Goal: Task Accomplishment & Management: Manage account settings

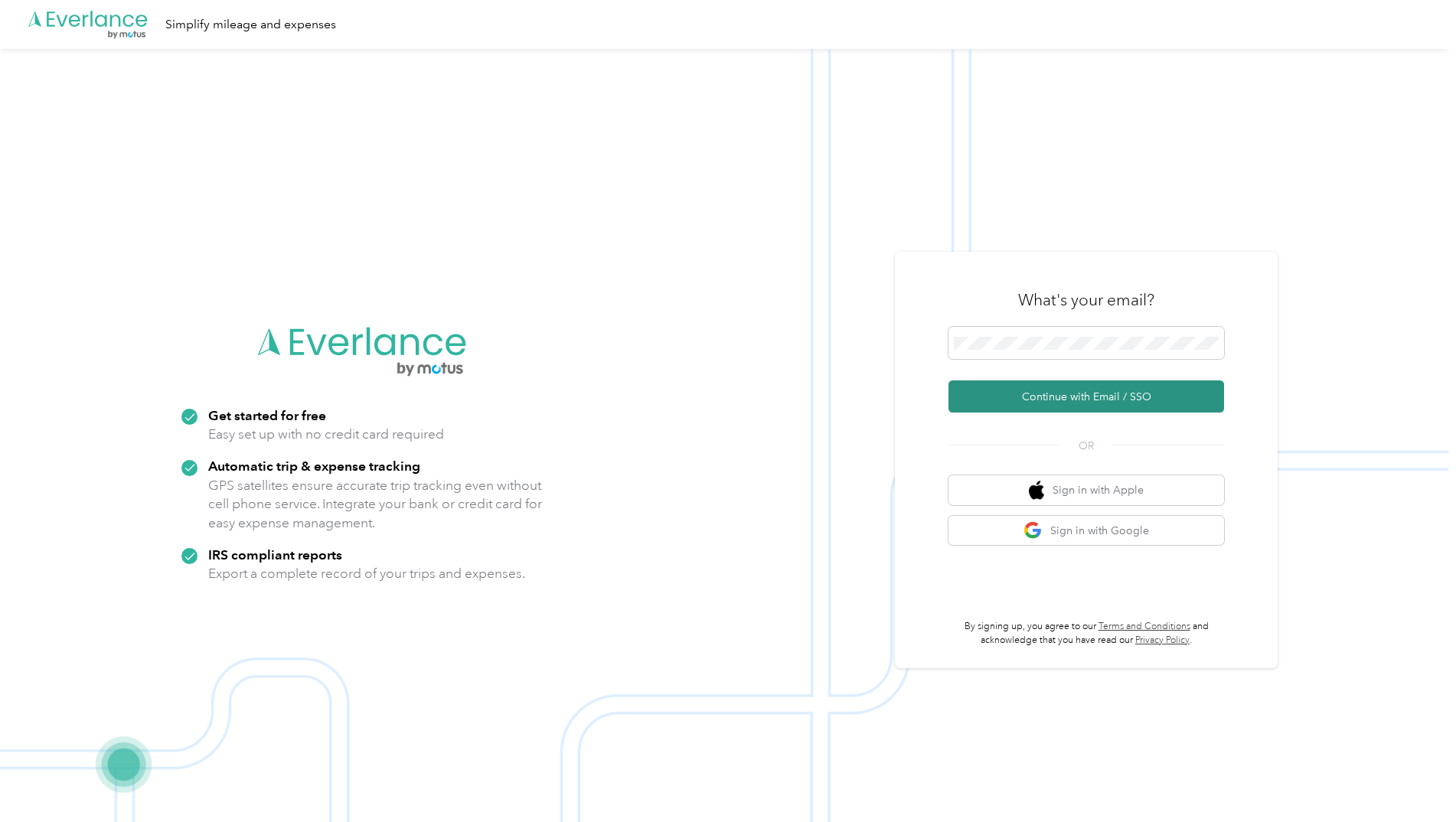
click at [1062, 399] on button "Continue with Email / SSO" at bounding box center [1086, 396] width 276 height 32
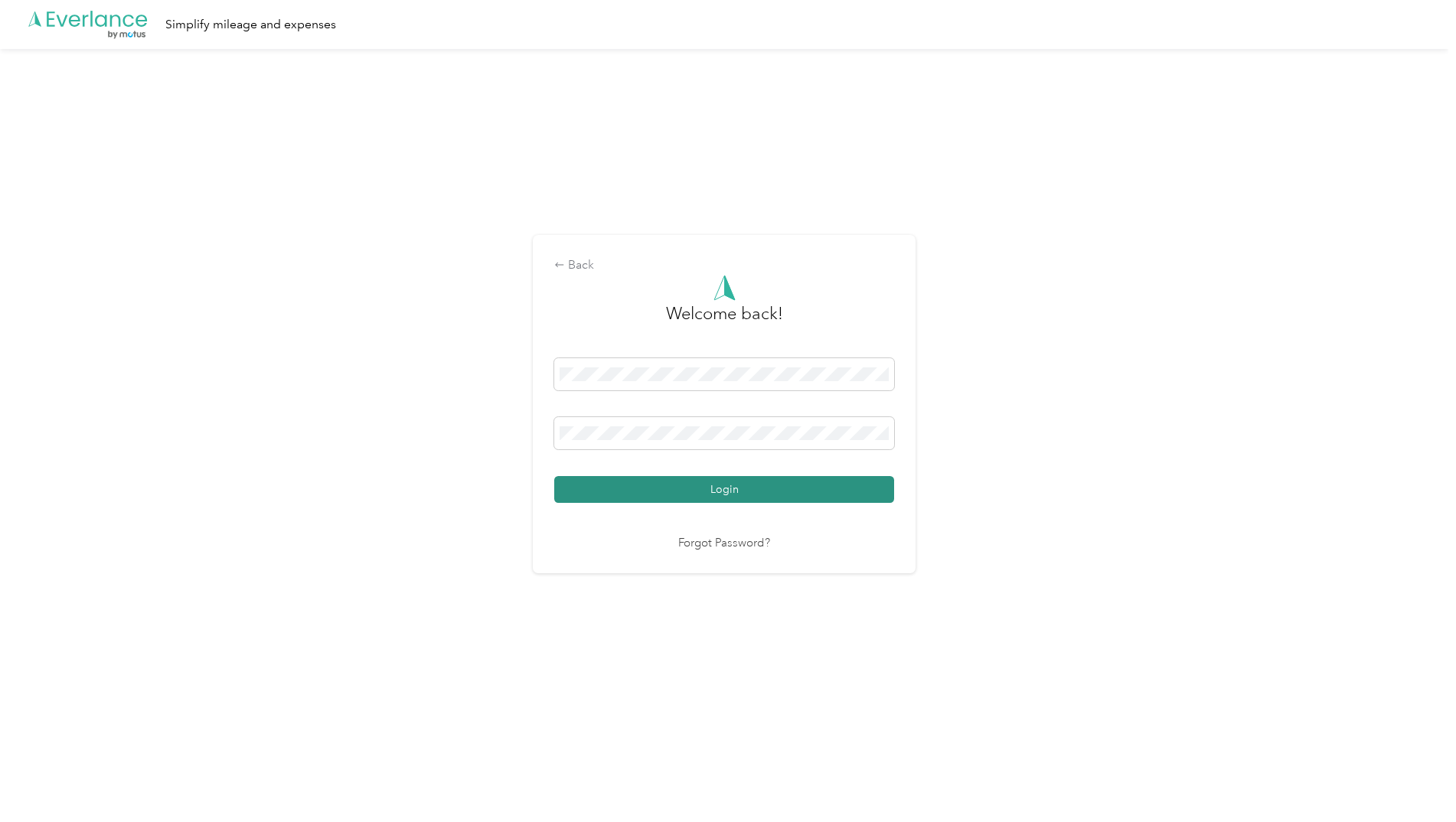
click at [728, 484] on button "Login" at bounding box center [724, 489] width 340 height 27
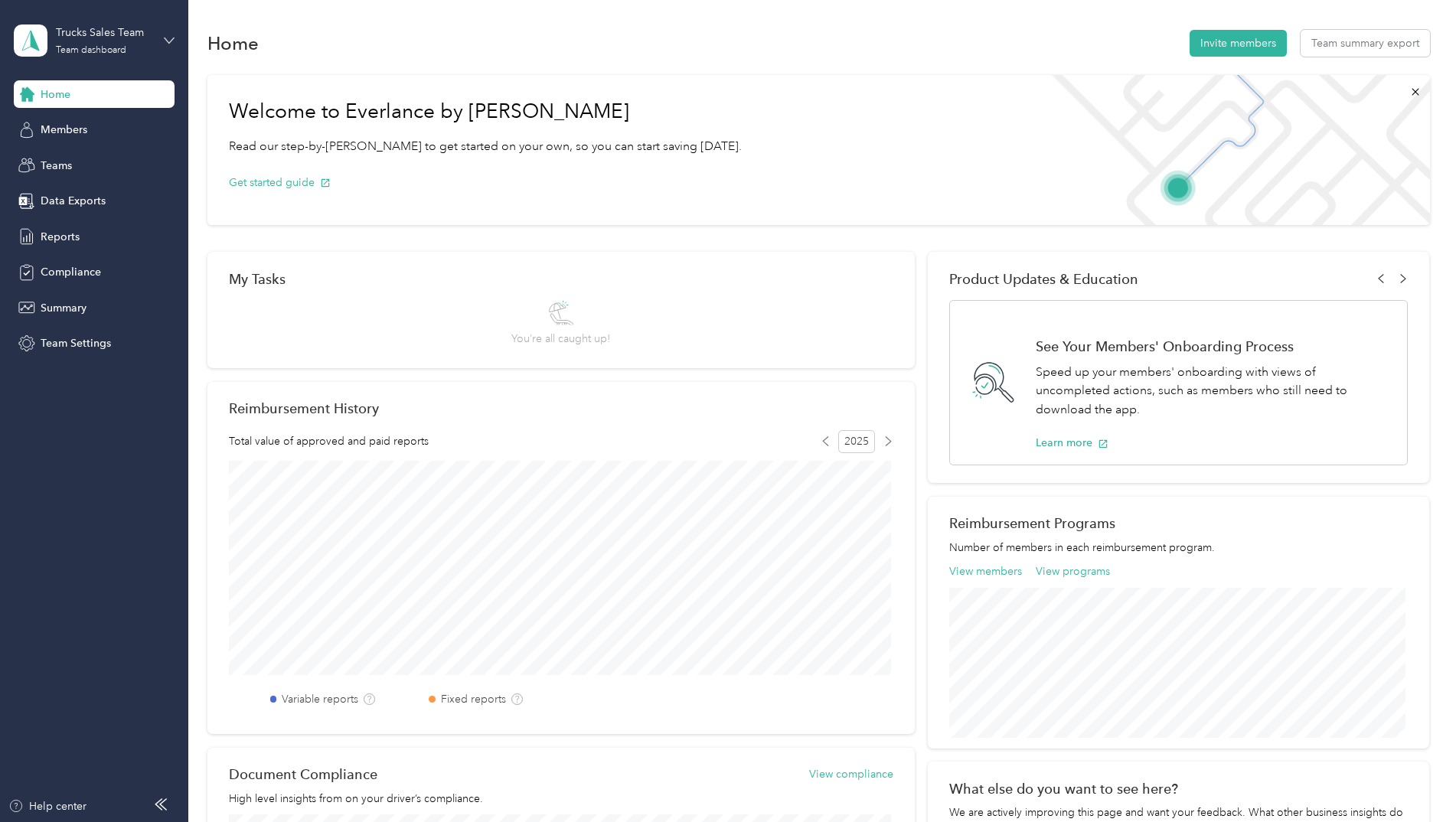
click at [166, 36] on icon at bounding box center [169, 40] width 11 height 11
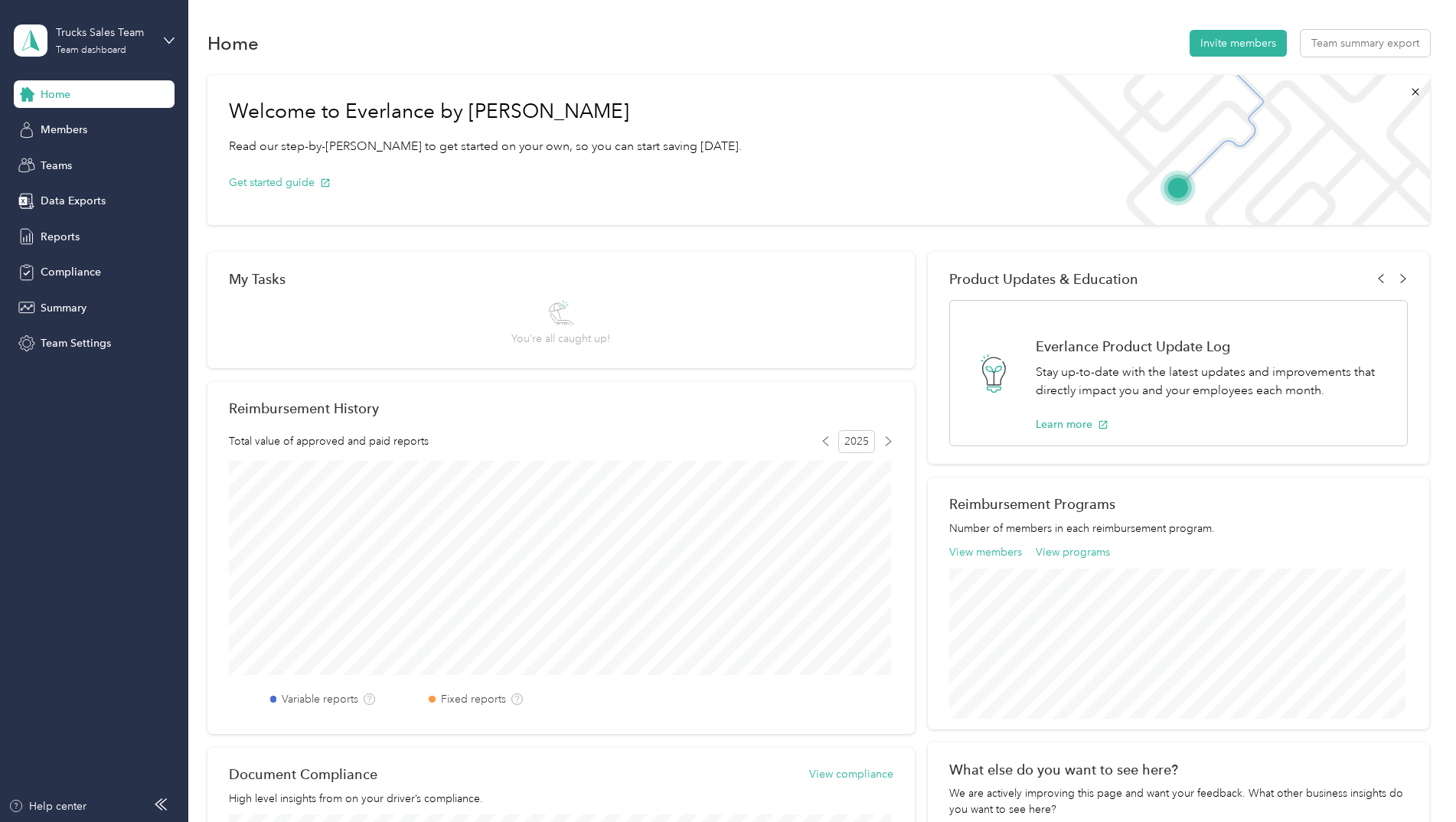
click at [69, 156] on div "Personal dashboard" at bounding box center [75, 161] width 96 height 16
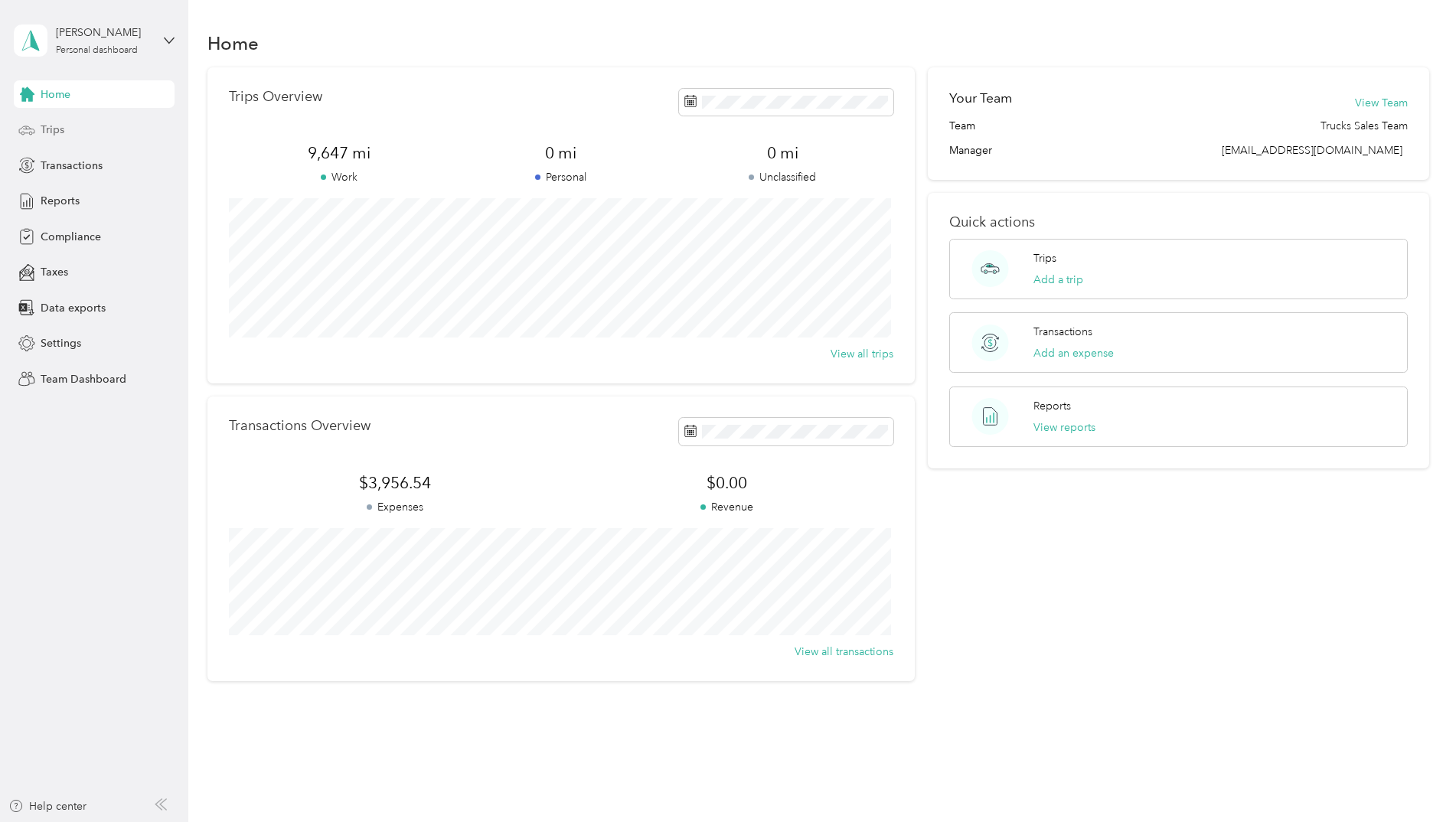
click at [57, 128] on span "Trips" at bounding box center [52, 130] width 24 height 16
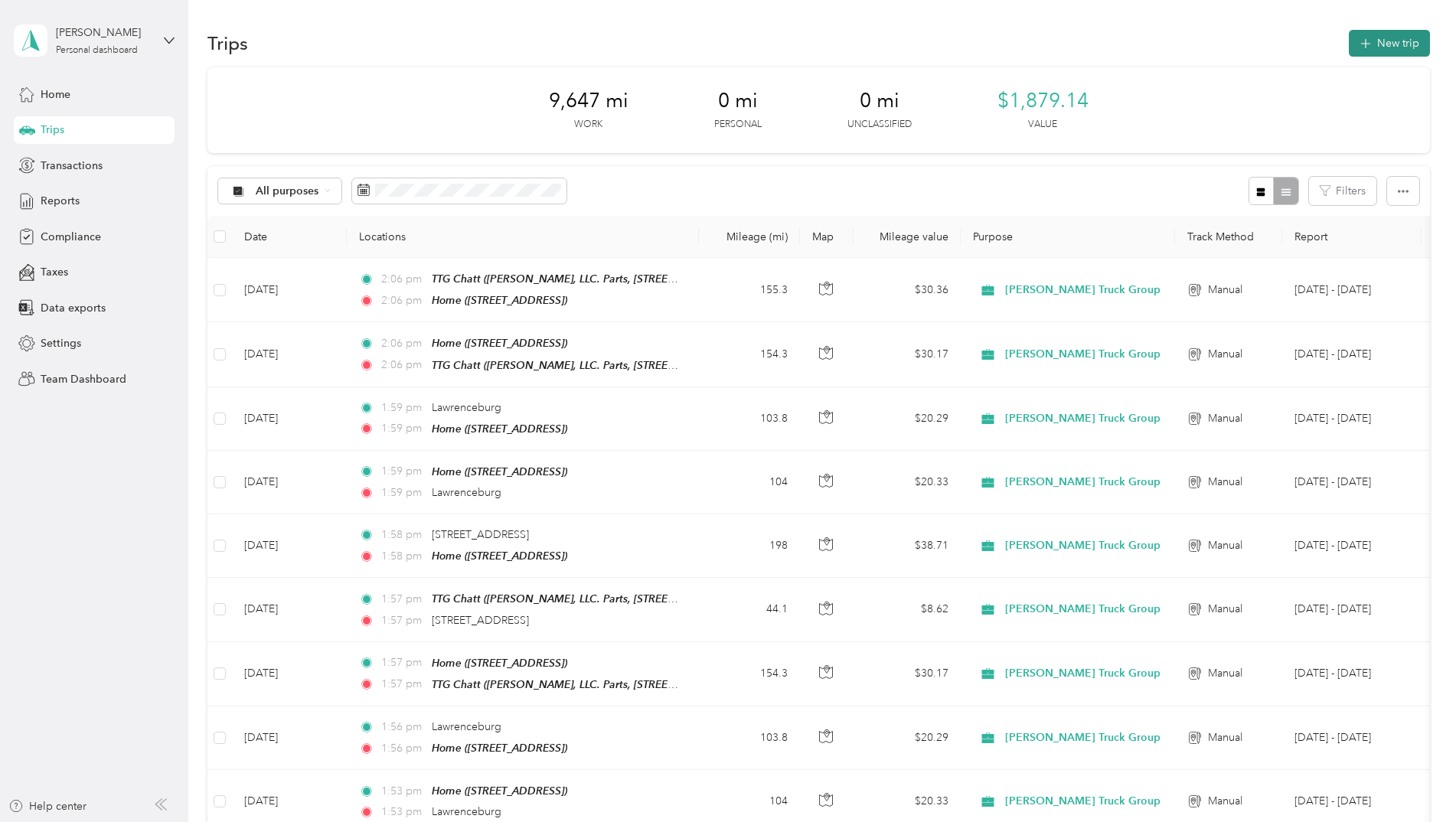
click at [1392, 41] on button "New trip" at bounding box center [1389, 43] width 82 height 27
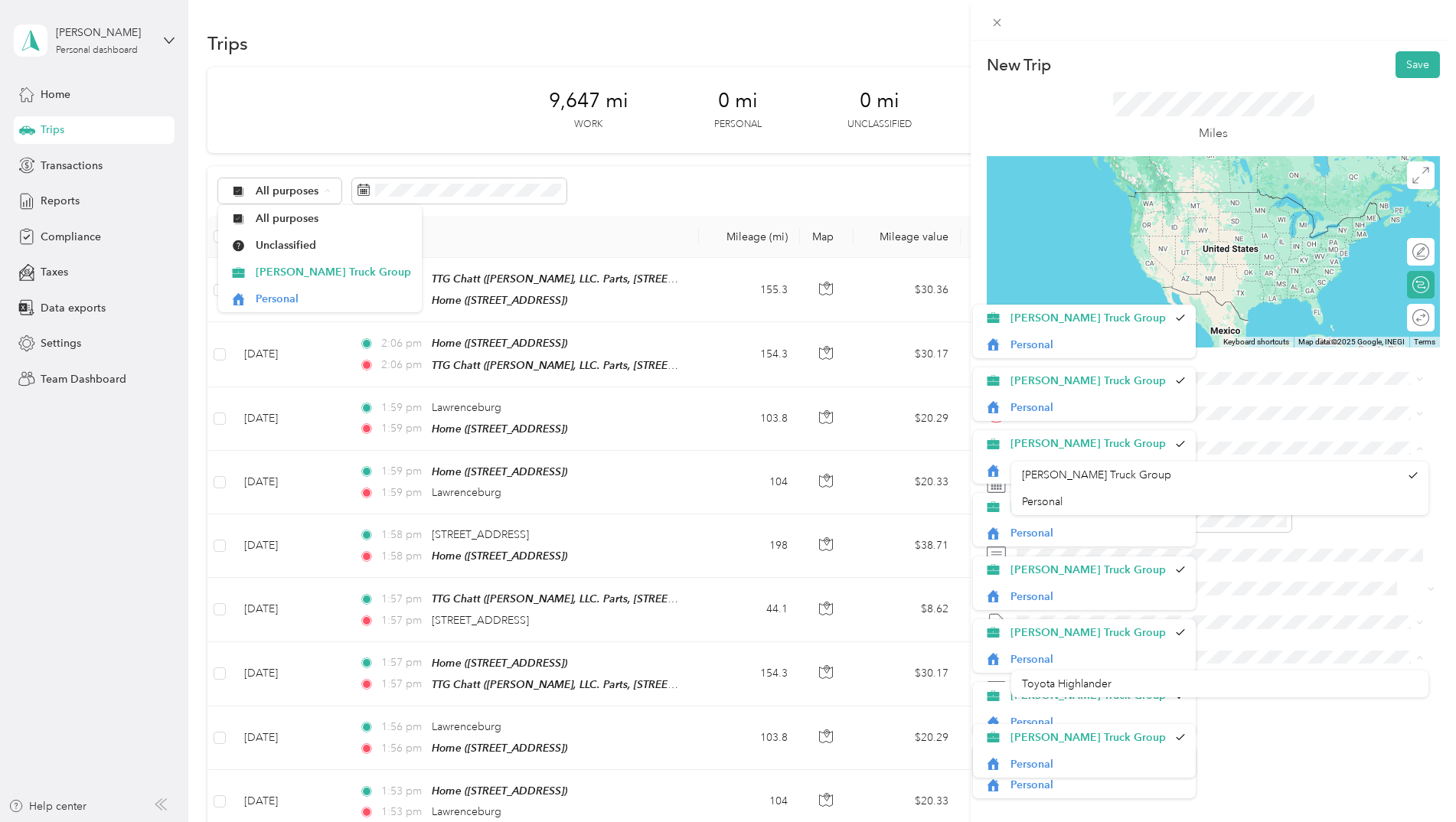
drag, startPoint x: 1421, startPoint y: 466, endPoint x: 1422, endPoint y: 519, distance: 53.0
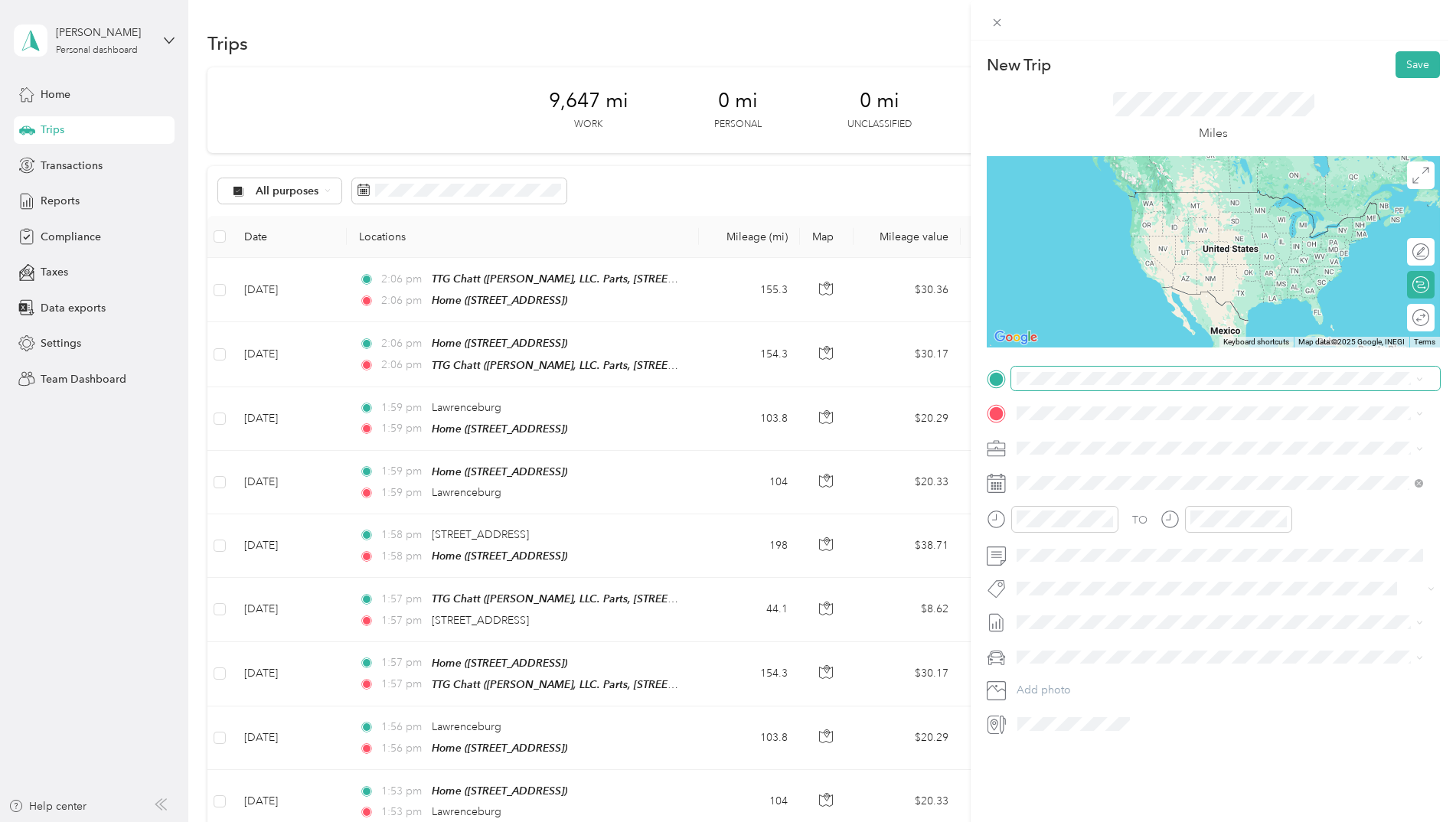
click at [1101, 386] on span at bounding box center [1225, 379] width 429 height 25
click at [1146, 367] on span at bounding box center [1225, 379] width 429 height 25
click at [1089, 437] on span "[STREET_ADDRESS][US_STATE]" at bounding box center [1122, 431] width 153 height 14
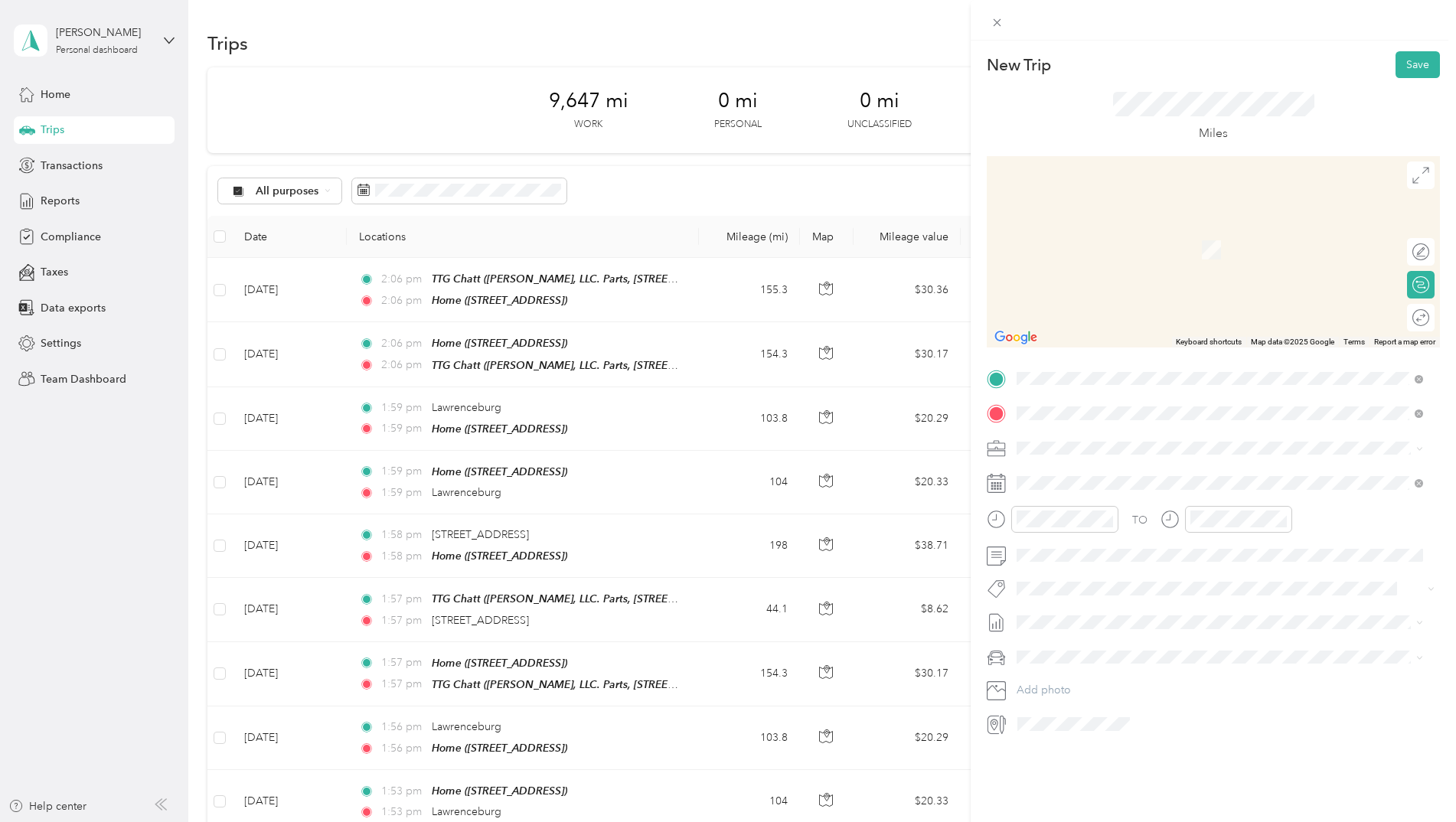
click at [1100, 507] on span "[STREET_ADDRESS][PERSON_NAME][US_STATE]" at bounding box center [1164, 500] width 238 height 14
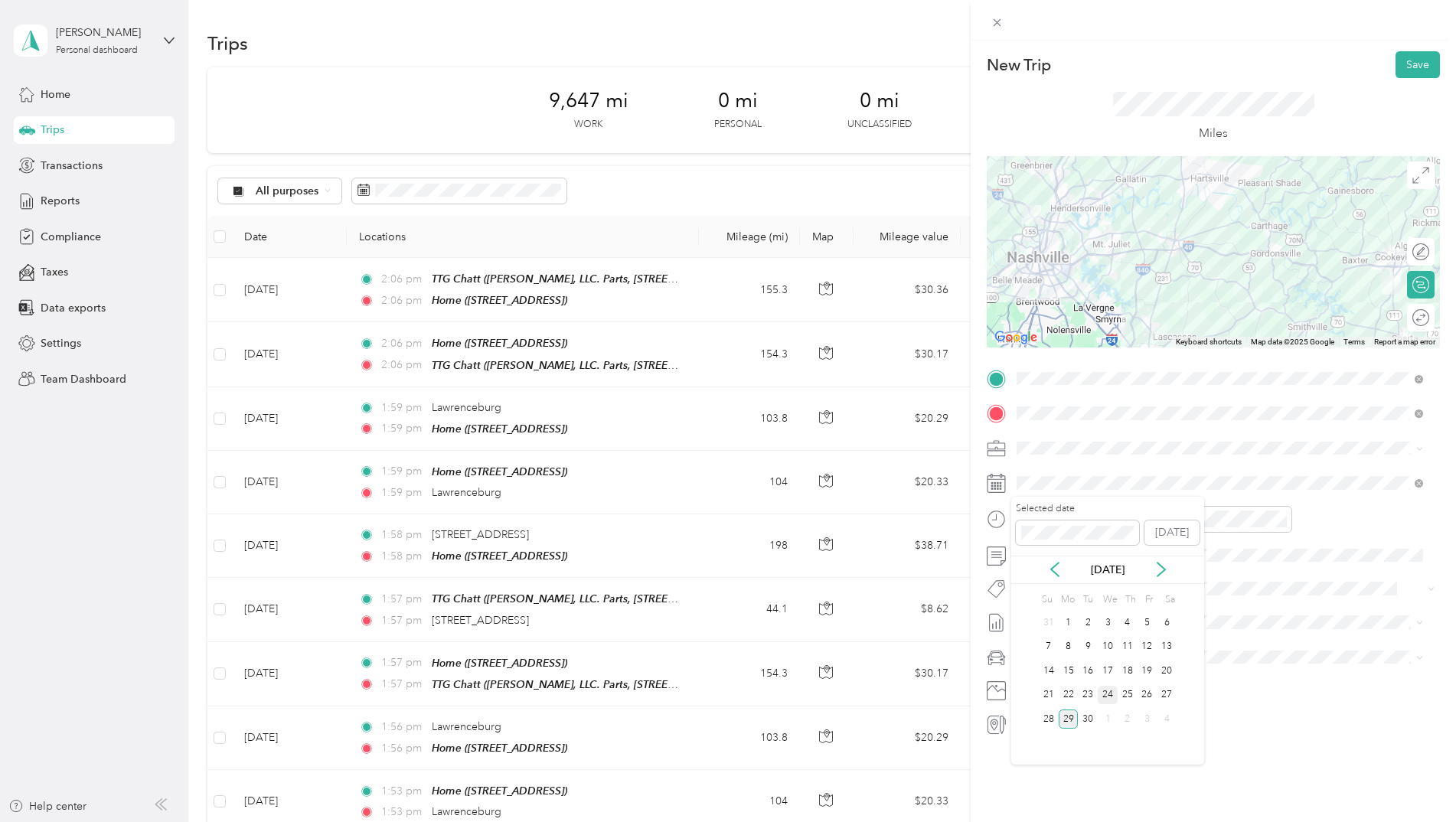
click at [1105, 694] on div "24" at bounding box center [1108, 695] width 20 height 19
click at [1402, 60] on button "Save" at bounding box center [1418, 64] width 44 height 27
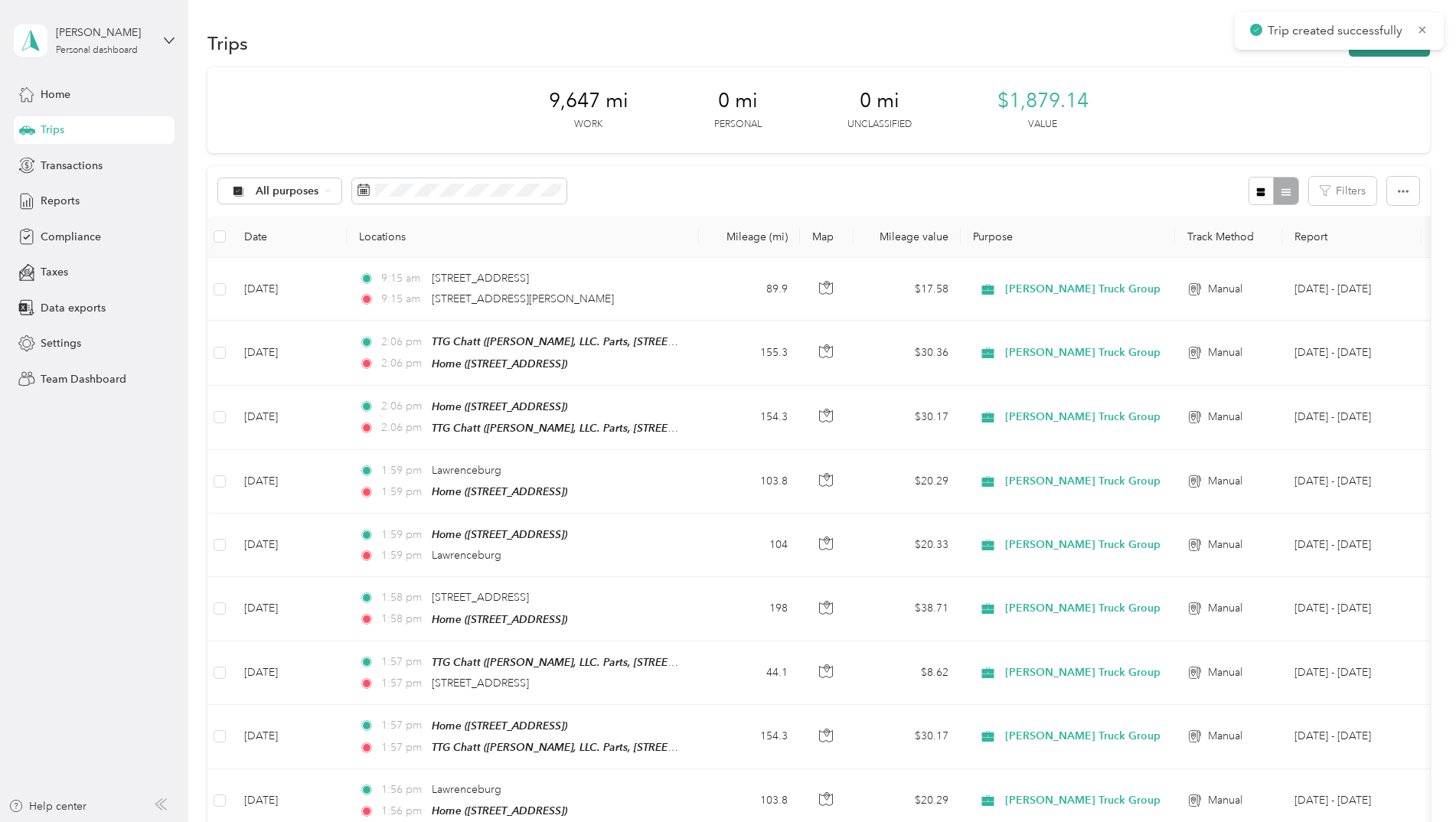
click at [1378, 51] on button "New trip" at bounding box center [1389, 43] width 82 height 27
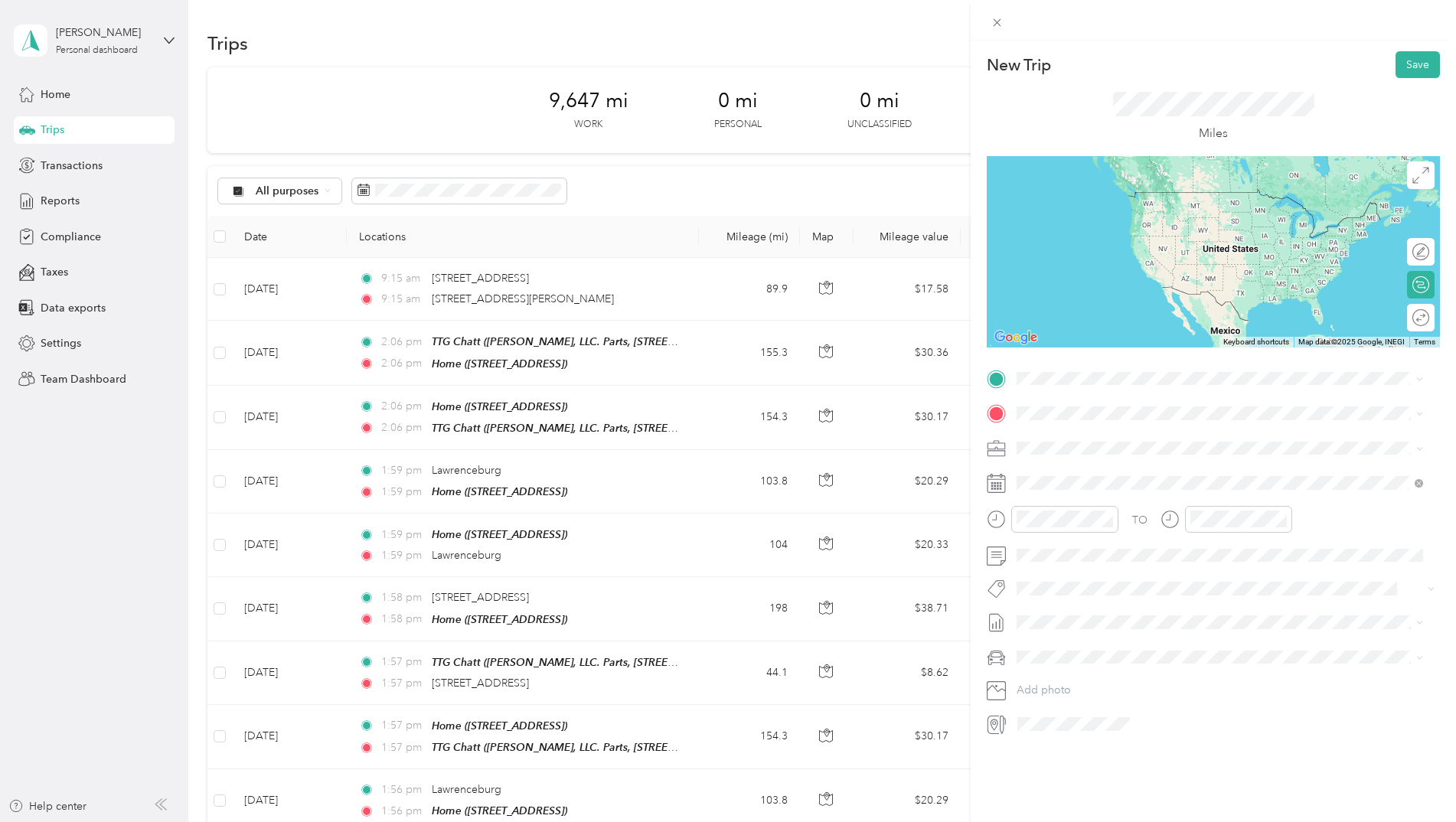
click at [1098, 474] on li "[STREET_ADDRESS][PERSON_NAME][US_STATE]" at bounding box center [1220, 459] width 418 height 31
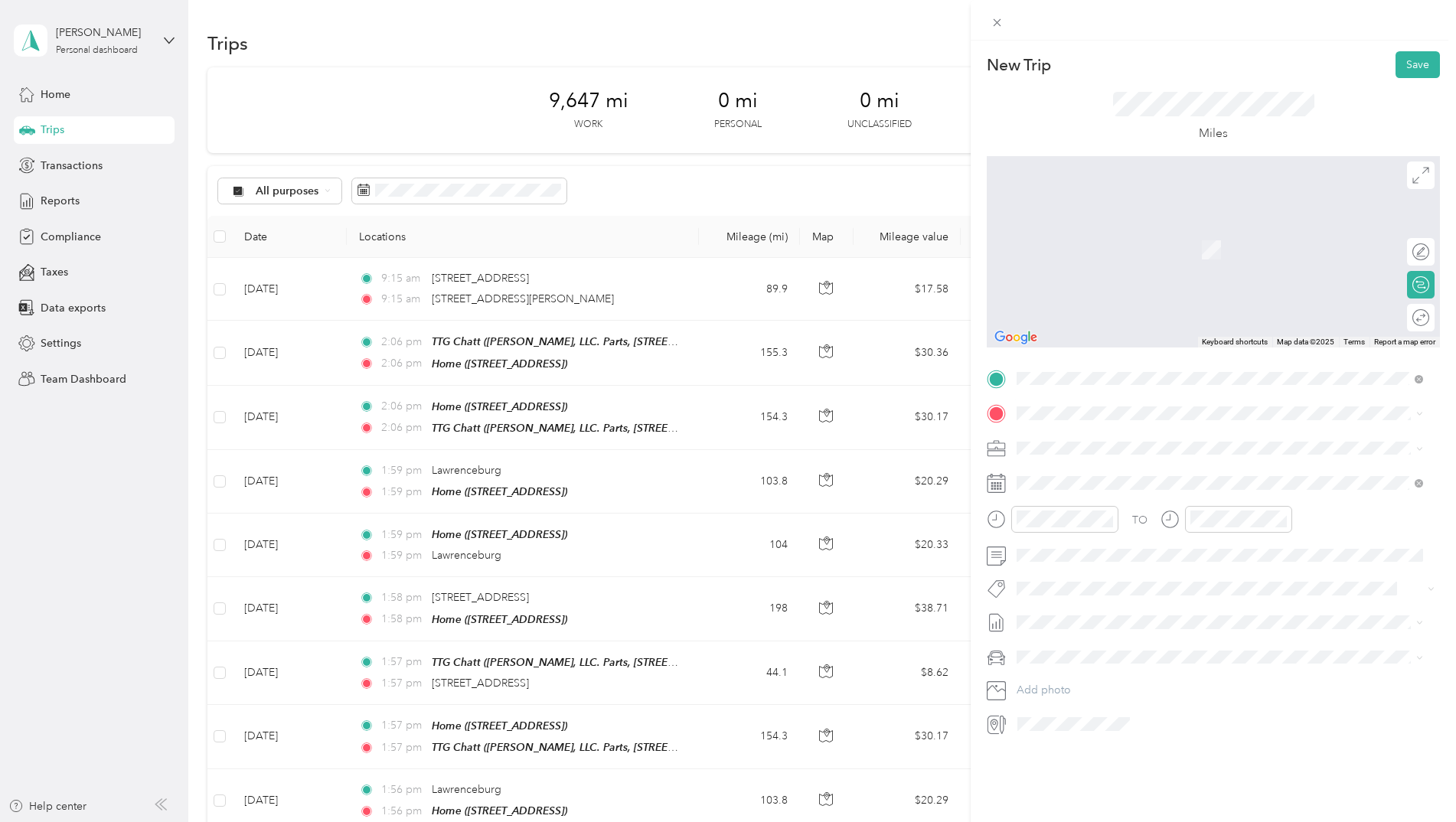
click at [1082, 543] on div "Home [STREET_ADDRESS]" at bounding box center [1094, 526] width 97 height 32
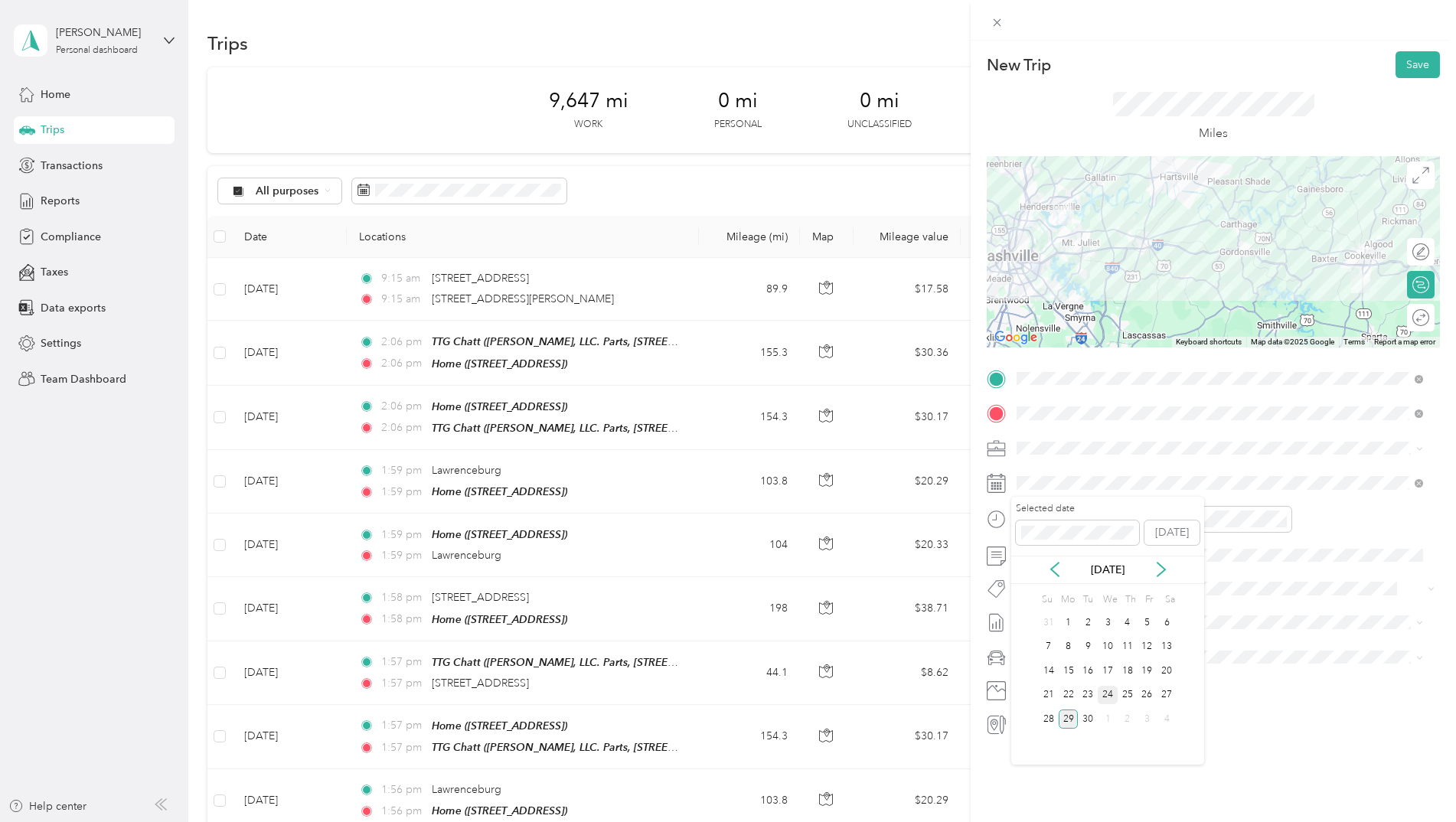
click at [1109, 694] on div "24" at bounding box center [1108, 695] width 20 height 19
click at [1403, 60] on button "Save" at bounding box center [1418, 64] width 44 height 27
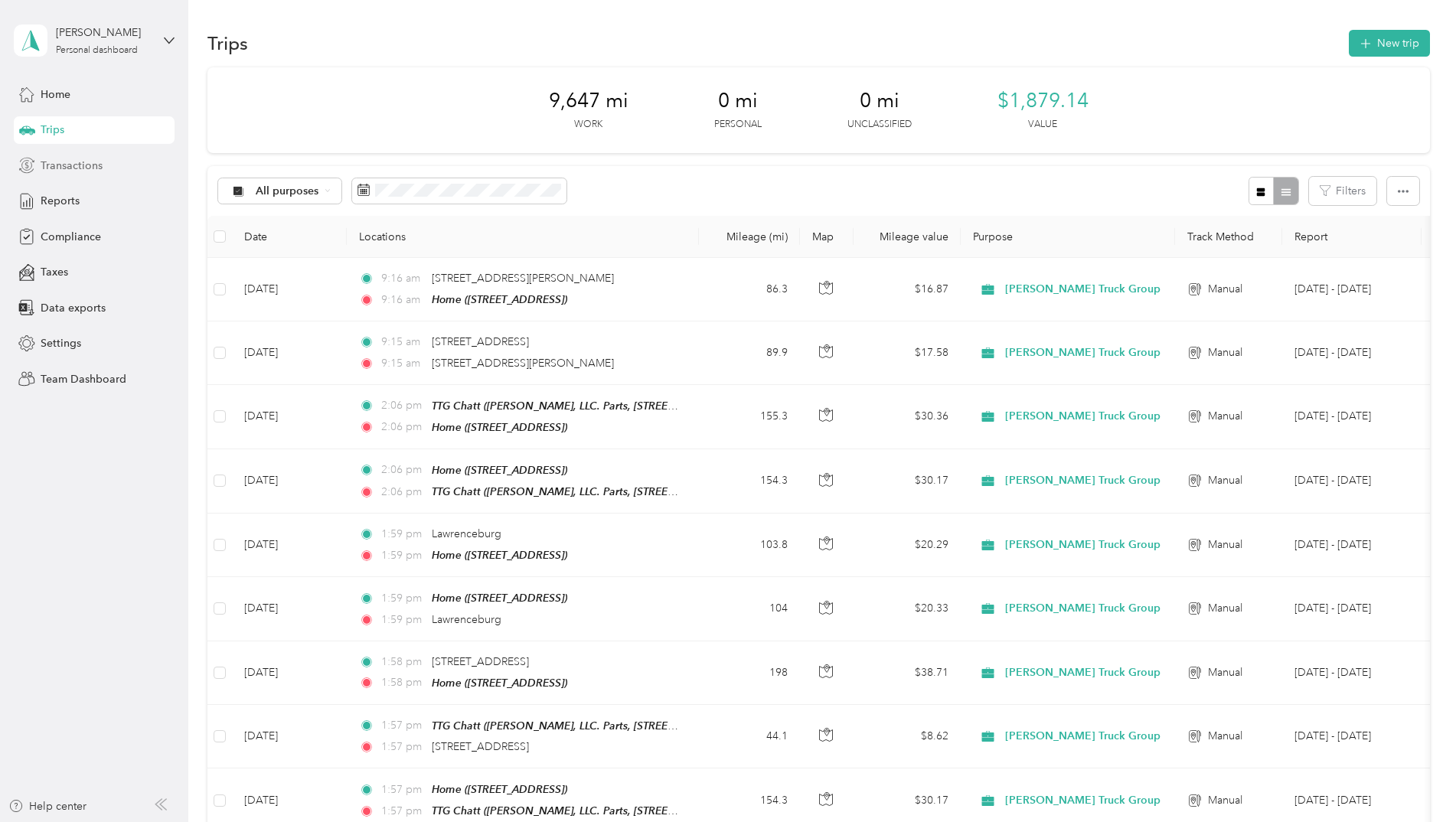
click at [63, 168] on span "Transactions" at bounding box center [71, 166] width 62 height 16
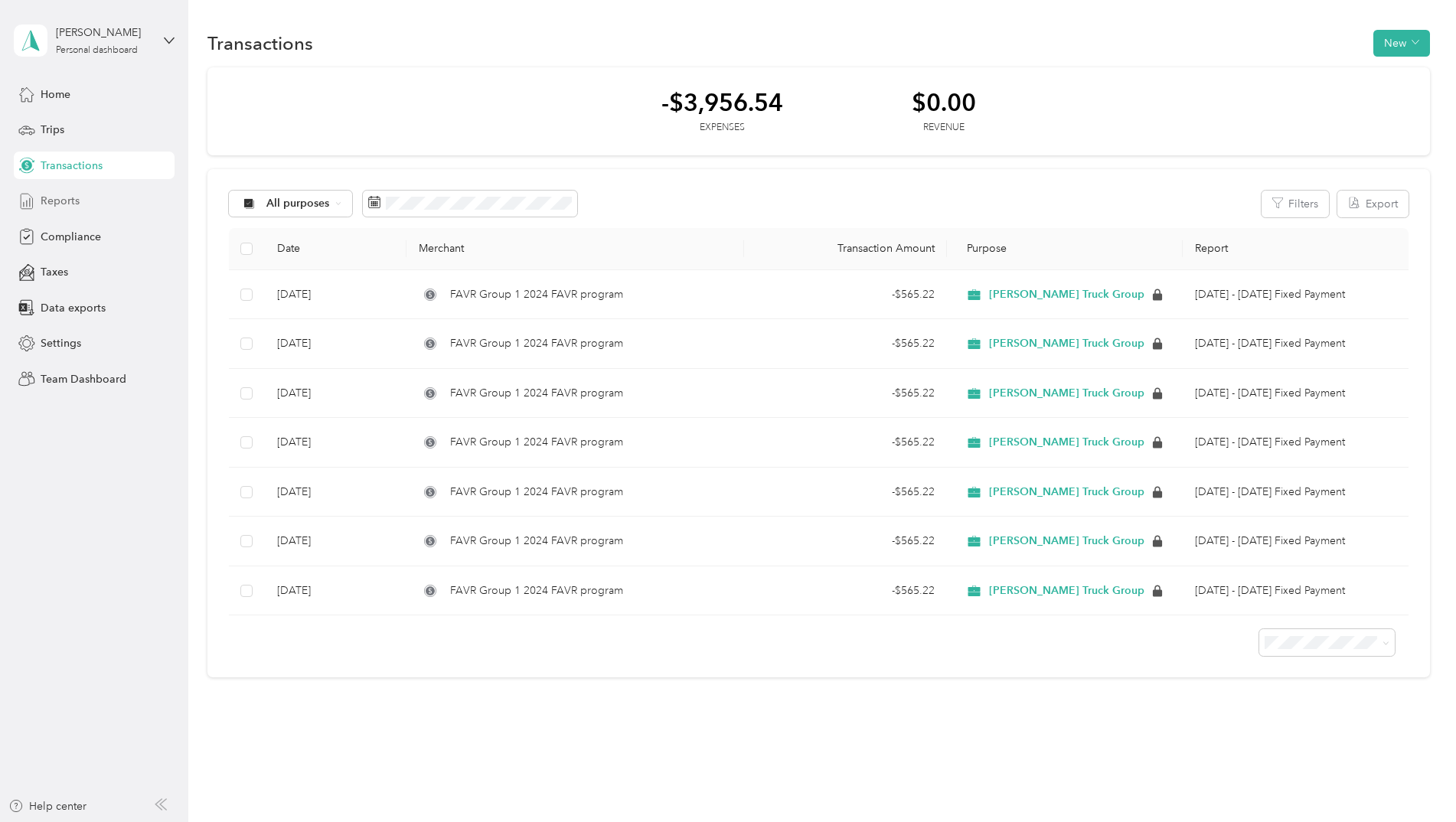
click at [62, 202] on span "Reports" at bounding box center [59, 201] width 39 height 16
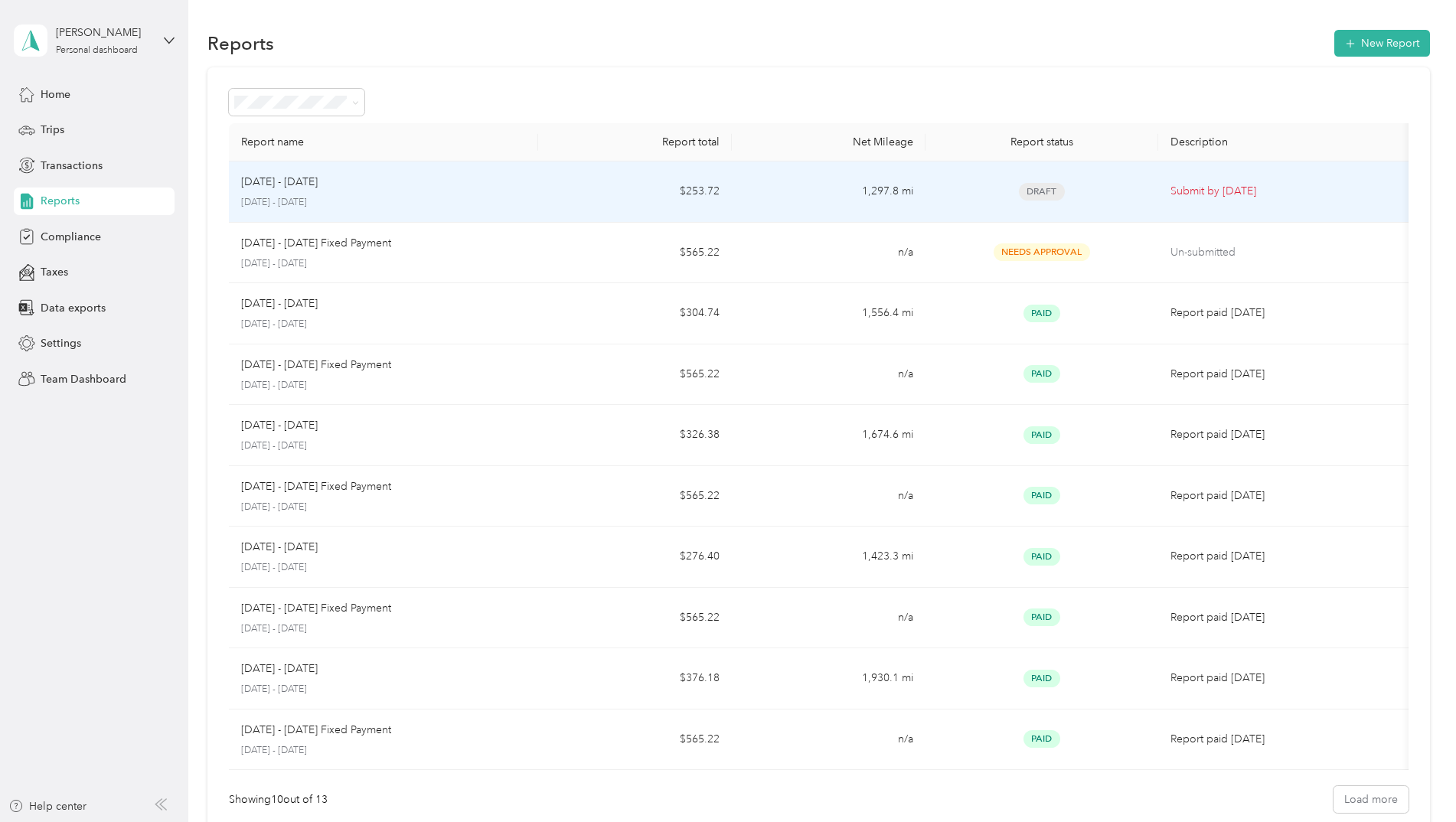
click at [524, 194] on div "[DATE] - [DATE] [DATE] - [DATE]" at bounding box center [384, 192] width 286 height 36
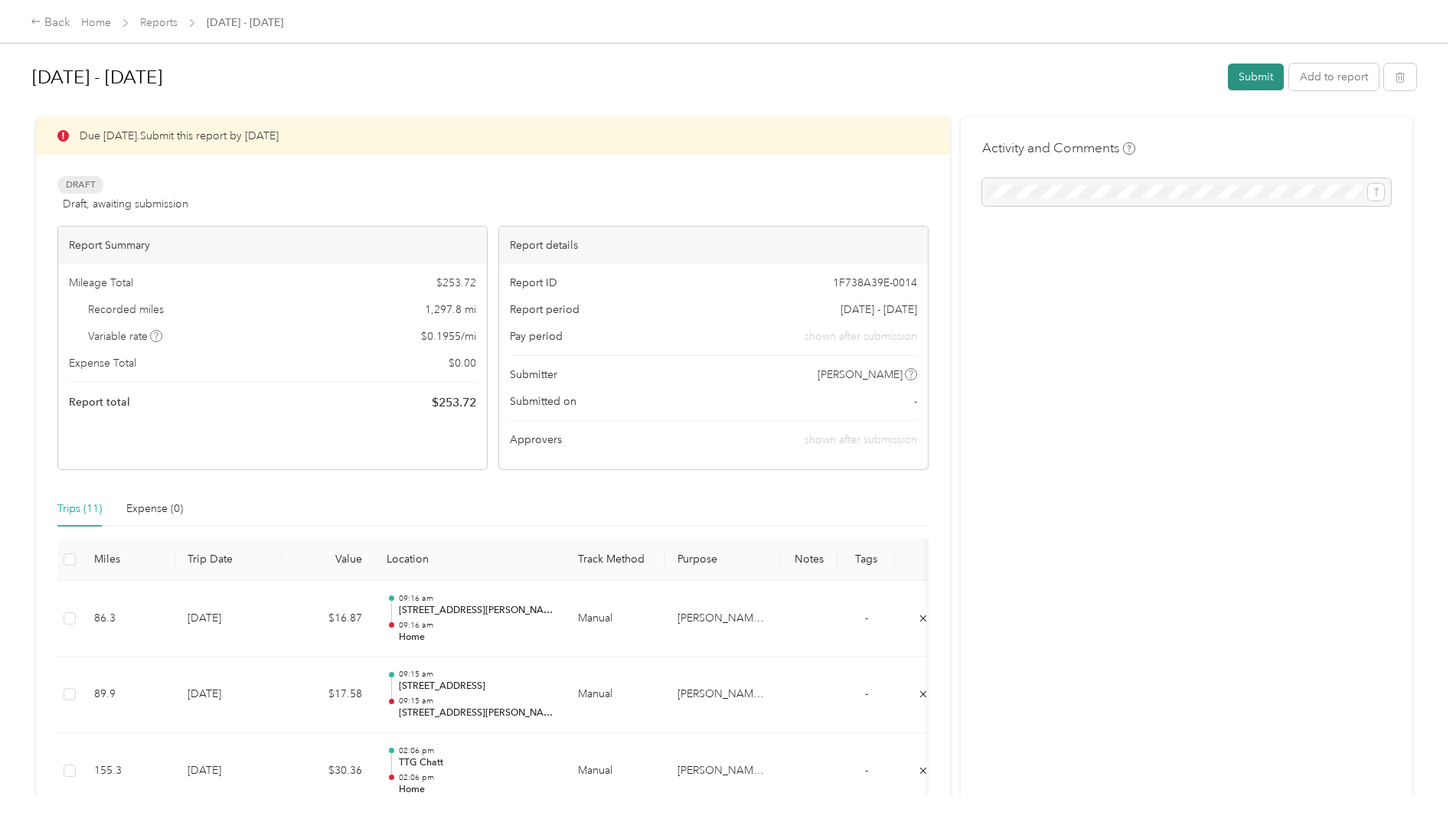
click at [1248, 77] on button "Submit" at bounding box center [1256, 77] width 56 height 27
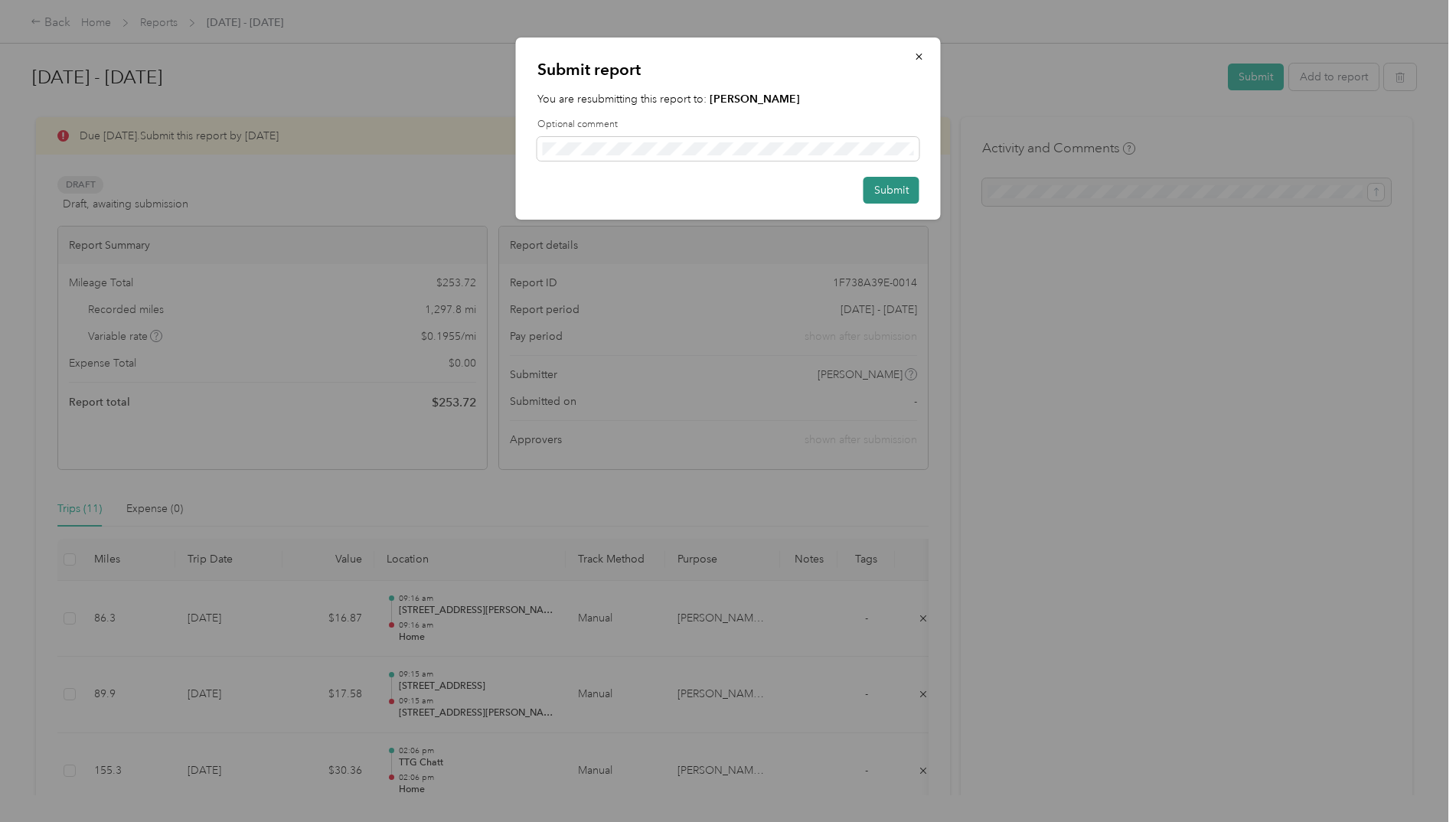
click at [888, 189] on button "Submit" at bounding box center [892, 190] width 56 height 27
